Goal: Information Seeking & Learning: Learn about a topic

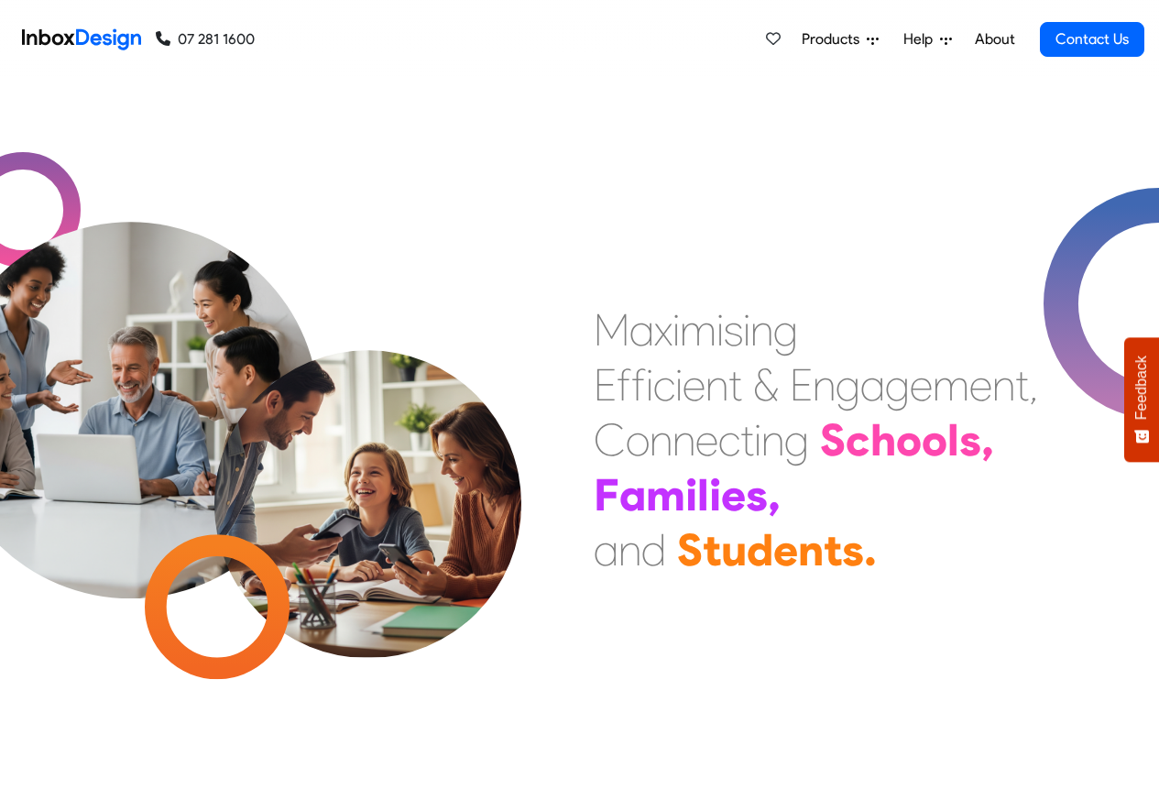
click at [995, 38] on link "About" at bounding box center [994, 39] width 50 height 37
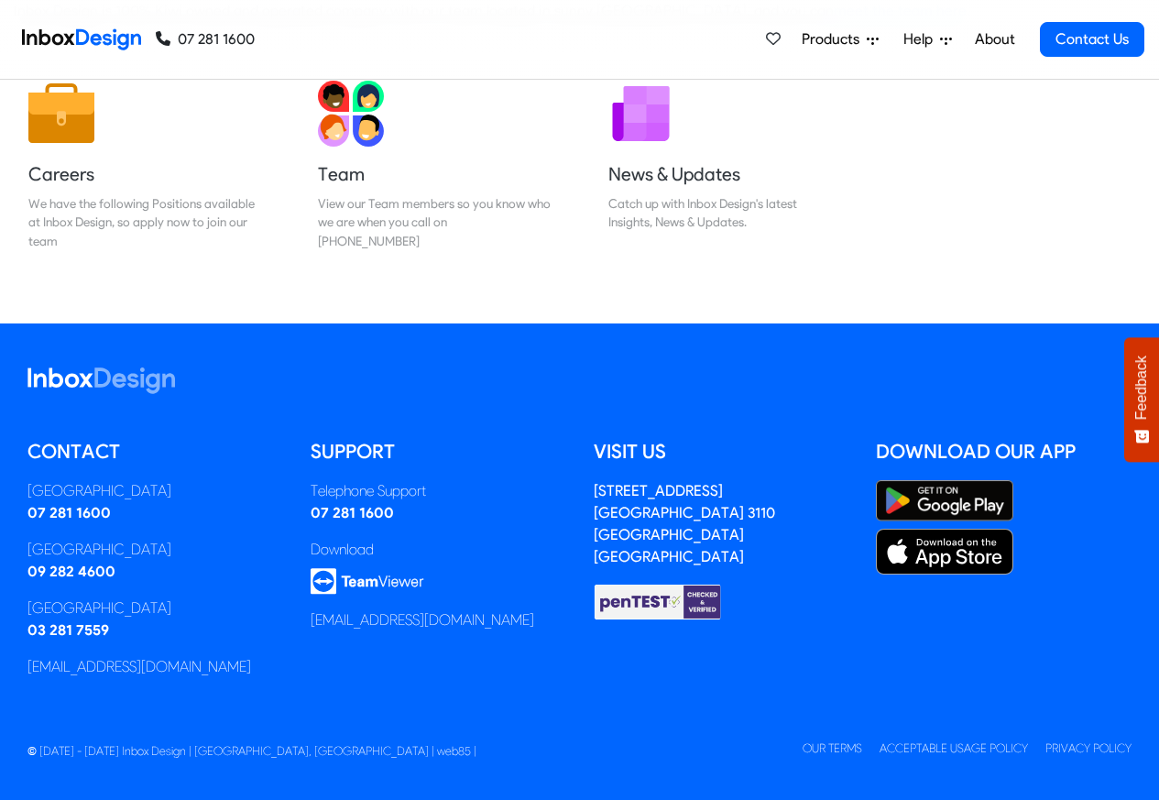
scroll to position [304, 0]
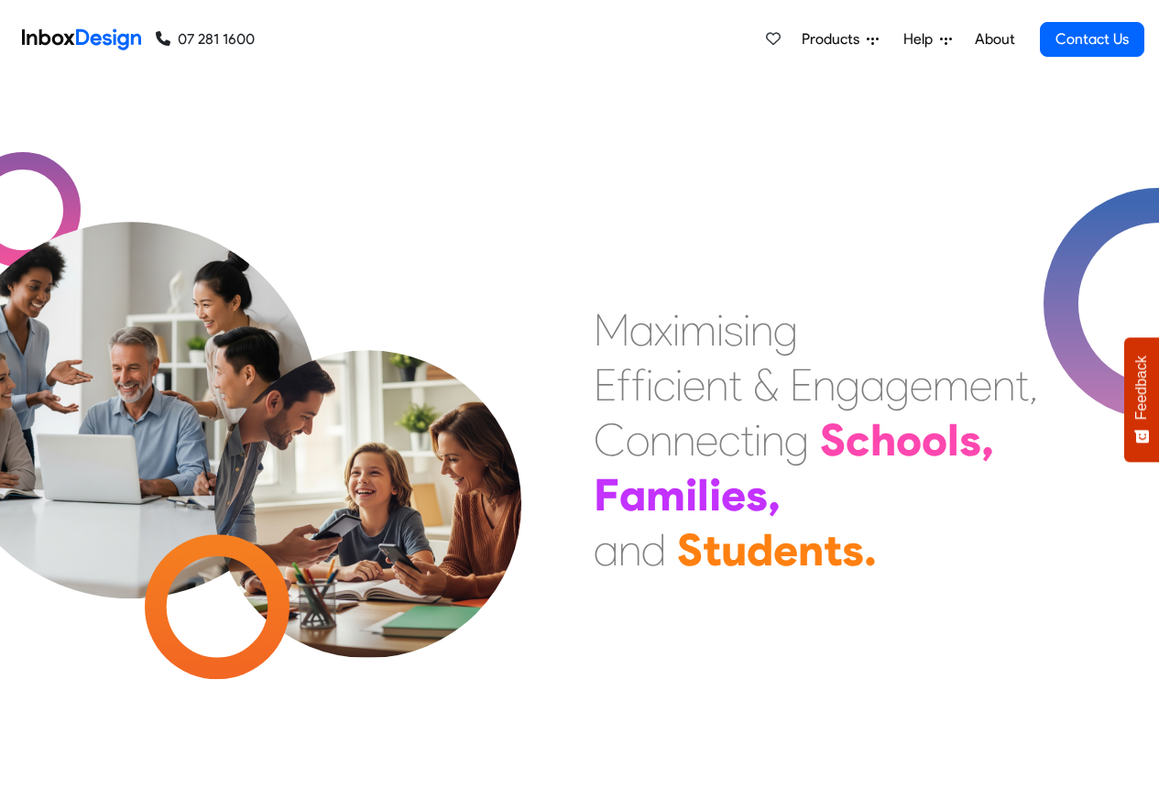
click at [817, 39] on span "Products" at bounding box center [833, 39] width 65 height 22
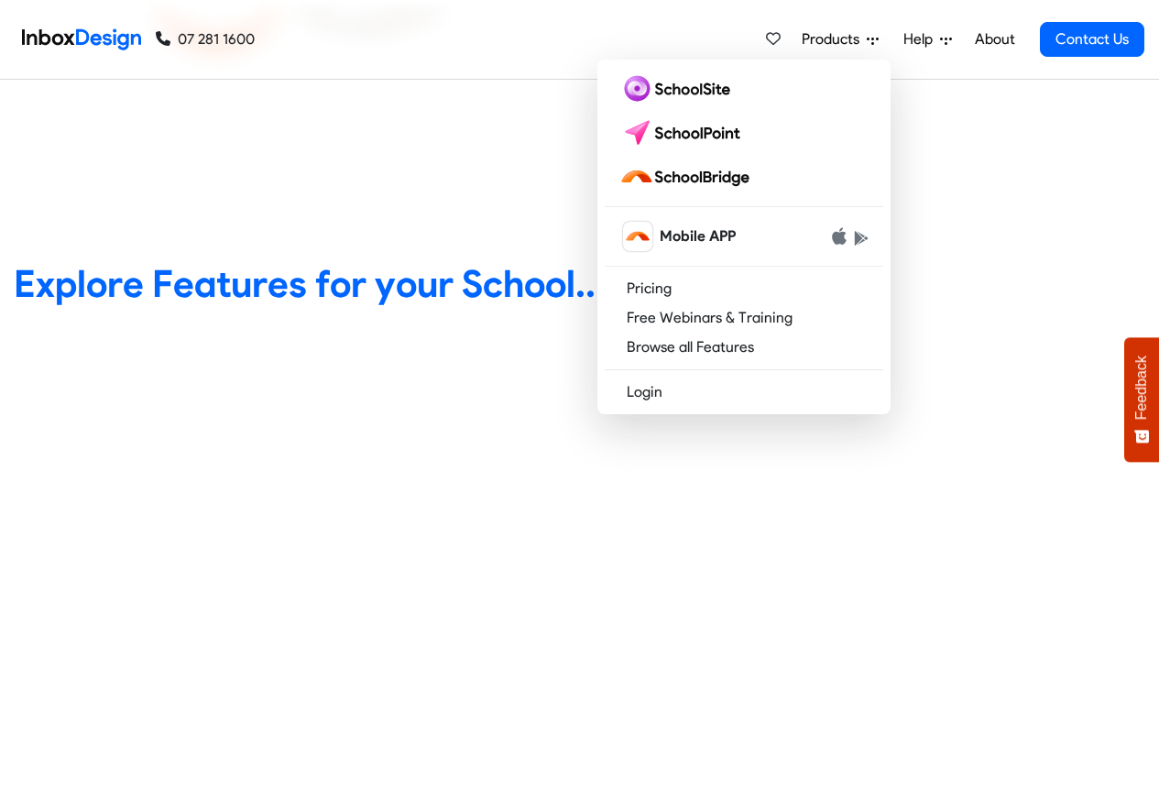
scroll to position [769, 0]
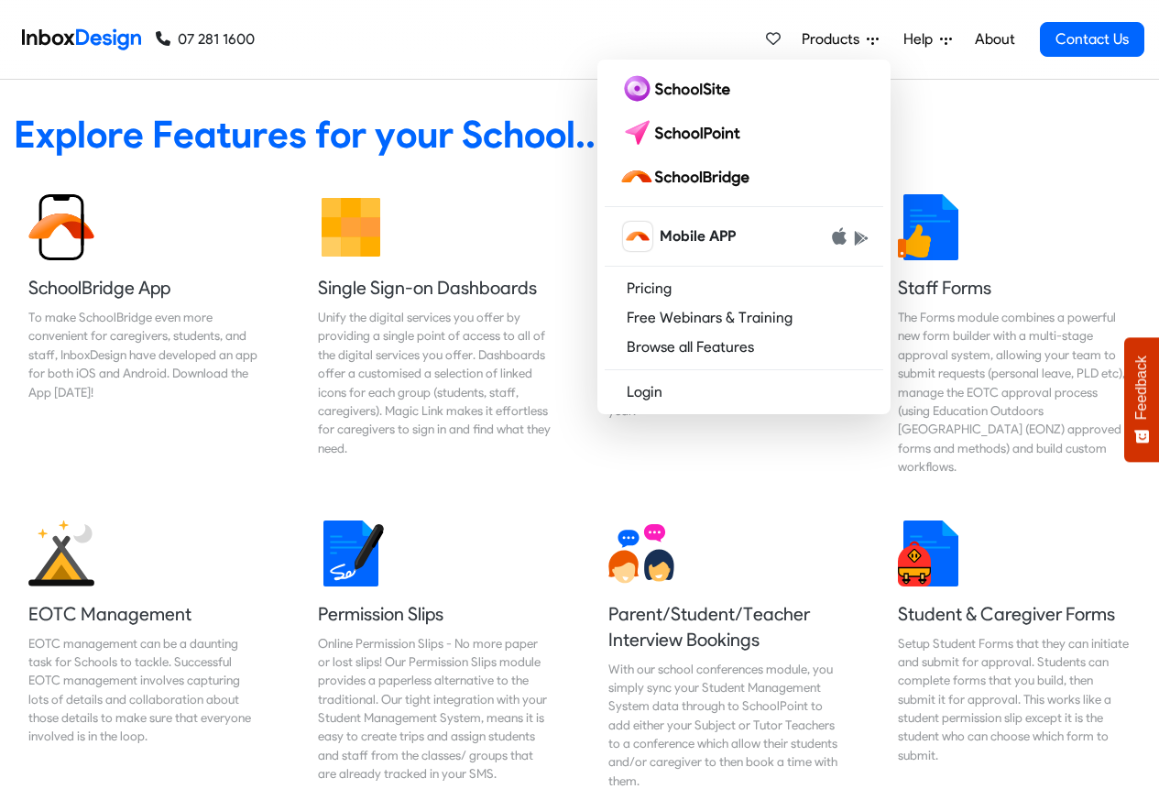
click at [37, 100] on div "Explore Features for your School... Button" at bounding box center [579, 116] width 1186 height 98
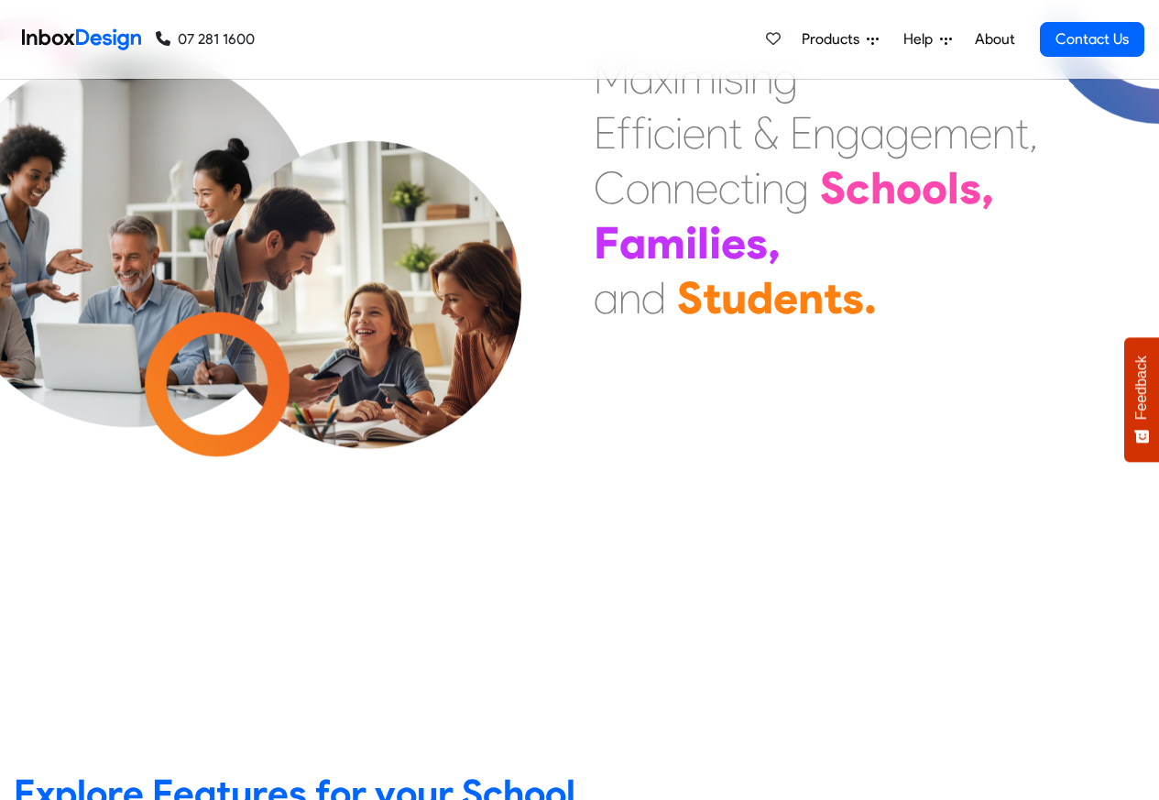
scroll to position [110, 0]
